Goal: Transaction & Acquisition: Purchase product/service

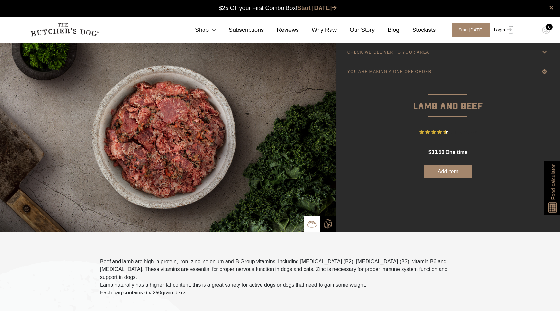
click at [504, 29] on link "Login" at bounding box center [503, 29] width 21 height 13
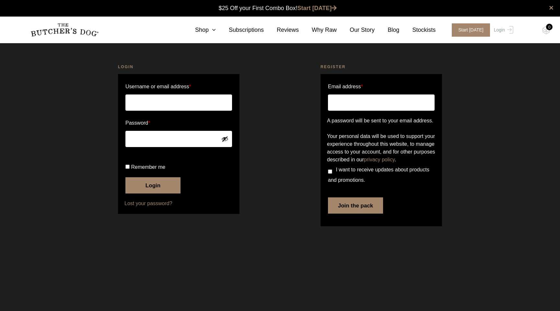
click at [150, 105] on input "Username or email address *" at bounding box center [179, 102] width 107 height 16
type input "michelle@whiziz.com"
click at [159, 193] on button "Login" at bounding box center [153, 185] width 55 height 16
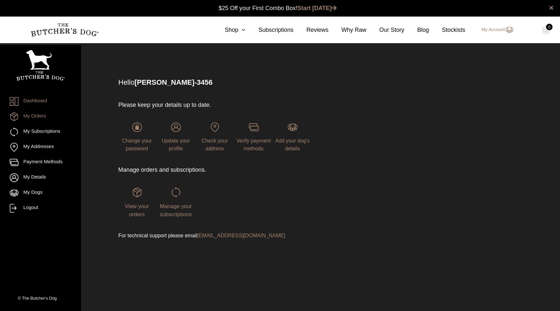
click at [41, 118] on link "My Orders" at bounding box center [41, 116] width 62 height 9
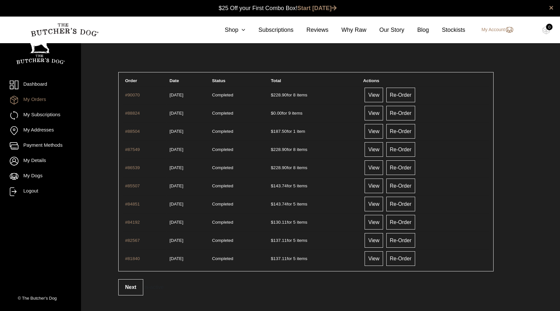
scroll to position [0, 0]
click at [413, 94] on link "Re-Order" at bounding box center [401, 94] width 29 height 15
click at [238, 26] on link "Shop" at bounding box center [229, 30] width 34 height 9
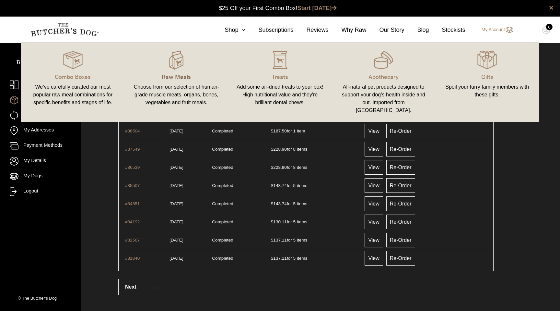
click at [174, 78] on p "Raw Meals" at bounding box center [177, 76] width 88 height 9
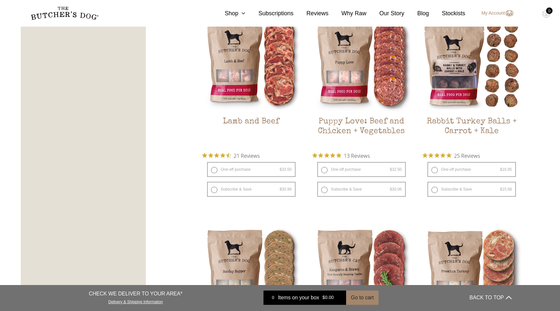
scroll to position [608, 0]
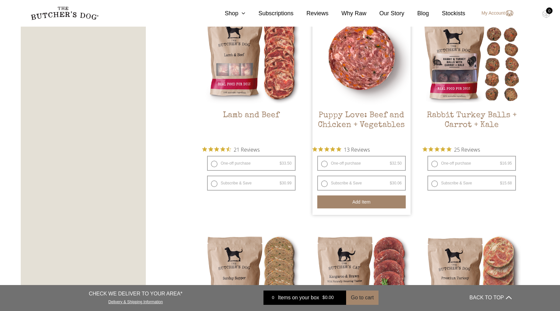
click at [369, 204] on button "Add item" at bounding box center [362, 201] width 89 height 13
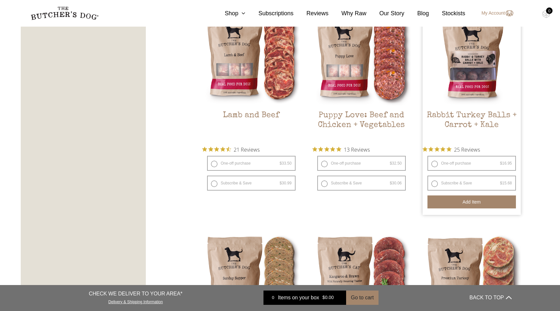
click at [478, 204] on button "Add item" at bounding box center [472, 201] width 89 height 13
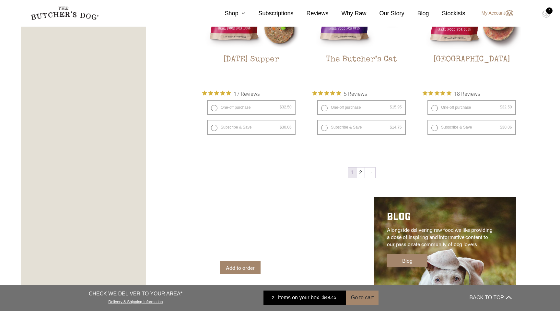
scroll to position [874, 0]
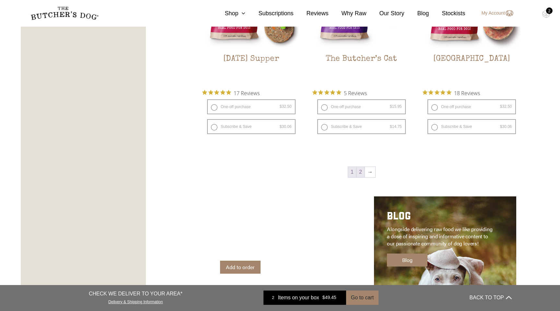
click at [360, 174] on link "2" at bounding box center [361, 172] width 8 height 10
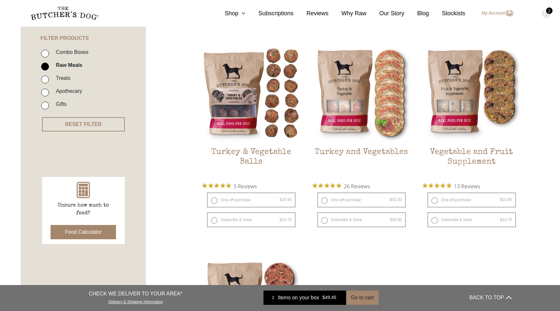
scroll to position [147, 0]
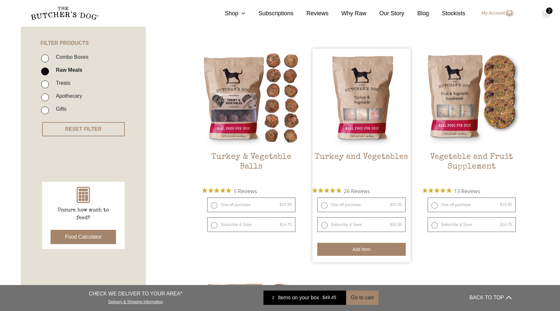
click at [373, 251] on button "Add item" at bounding box center [362, 249] width 89 height 13
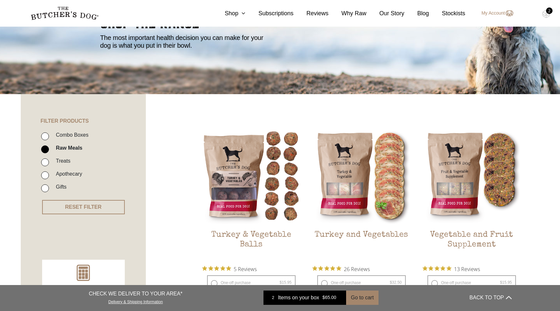
scroll to position [0, 0]
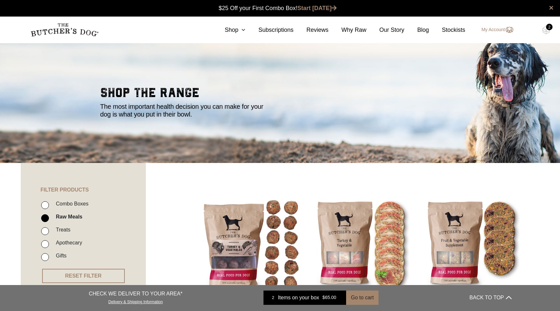
click at [547, 28] on div "2" at bounding box center [549, 27] width 6 height 6
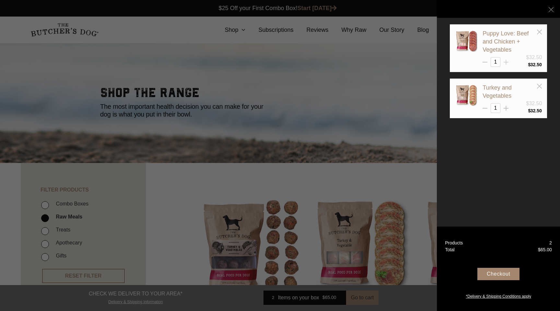
click at [507, 62] on icon at bounding box center [506, 62] width 5 height 5
click at [508, 62] on line at bounding box center [506, 62] width 5 height 0
type input "3"
click at [506, 109] on icon at bounding box center [506, 108] width 5 height 5
click at [506, 62] on line at bounding box center [506, 62] width 5 height 0
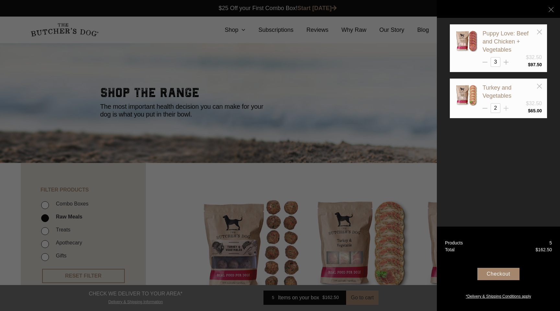
type input "3"
click at [233, 30] on div at bounding box center [280, 155] width 560 height 311
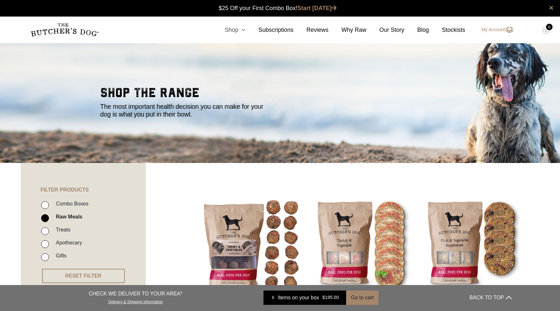
click at [234, 31] on link "Shop" at bounding box center [229, 30] width 34 height 9
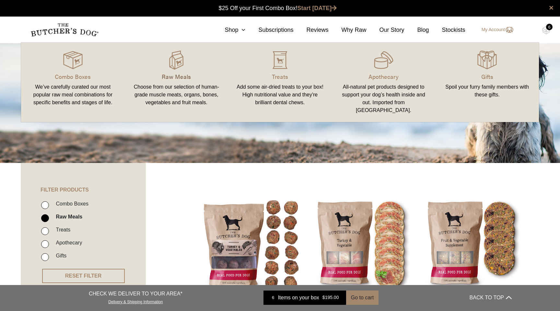
click at [179, 76] on p "Raw Meals" at bounding box center [177, 76] width 88 height 9
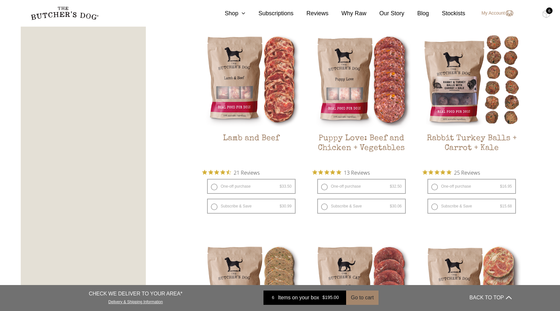
scroll to position [618, 0]
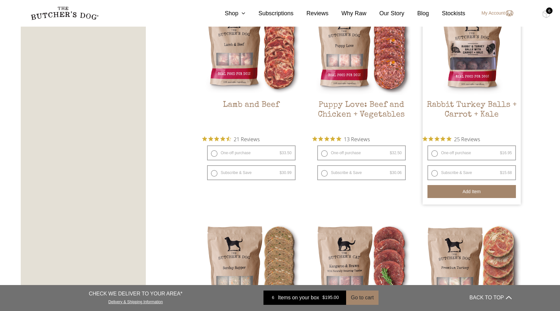
click at [476, 193] on button "Add item" at bounding box center [472, 191] width 89 height 13
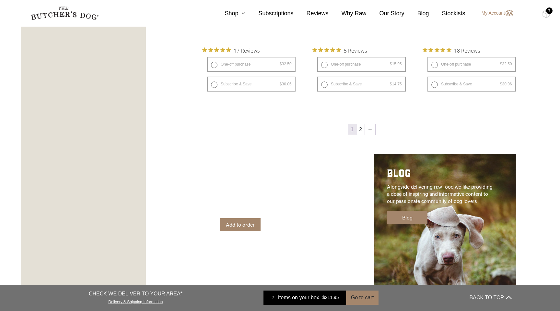
scroll to position [937, 0]
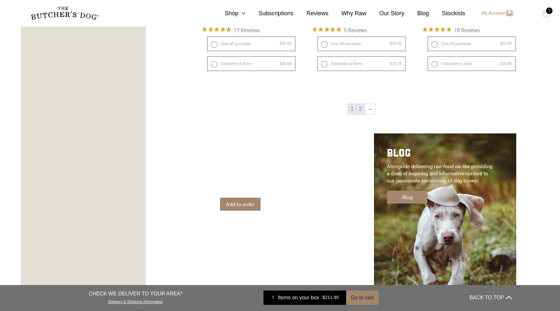
click at [362, 110] on link "2" at bounding box center [361, 109] width 8 height 10
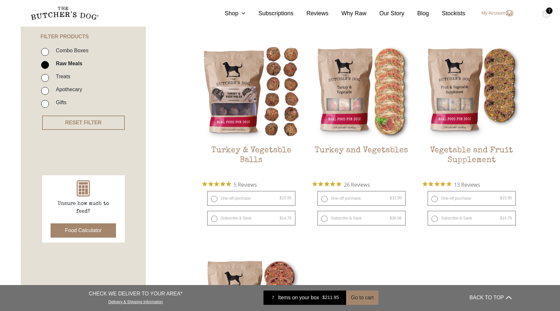
scroll to position [147, 0]
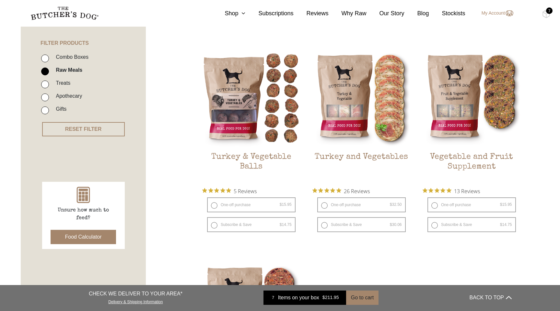
click at [552, 12] on div "7" at bounding box center [549, 10] width 6 height 6
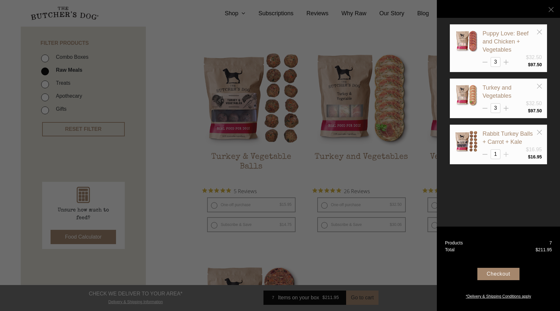
click at [507, 65] on line at bounding box center [507, 62] width 0 height 5
type input "4"
click at [506, 61] on icon at bounding box center [506, 62] width 5 height 5
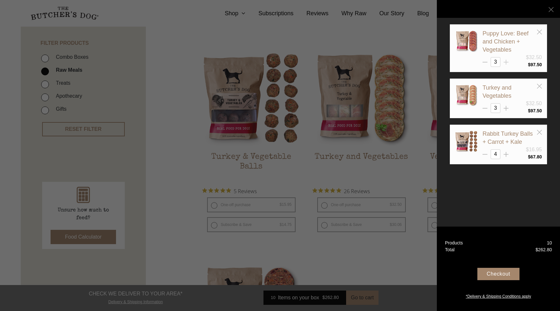
type input "4"
click at [507, 62] on line at bounding box center [506, 62] width 5 height 0
type input "4"
click at [508, 152] on icon at bounding box center [506, 154] width 5 height 5
click at [505, 152] on icon at bounding box center [506, 154] width 5 height 5
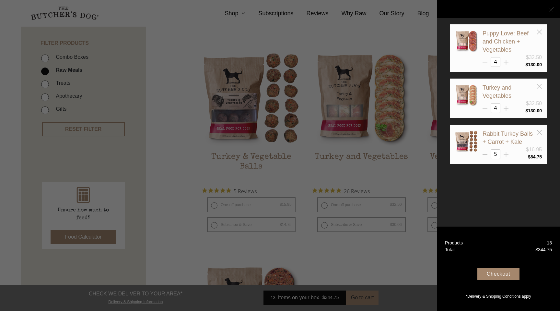
type input "6"
click at [500, 275] on div "Checkout" at bounding box center [499, 274] width 42 height 12
